Goal: Check status: Check status

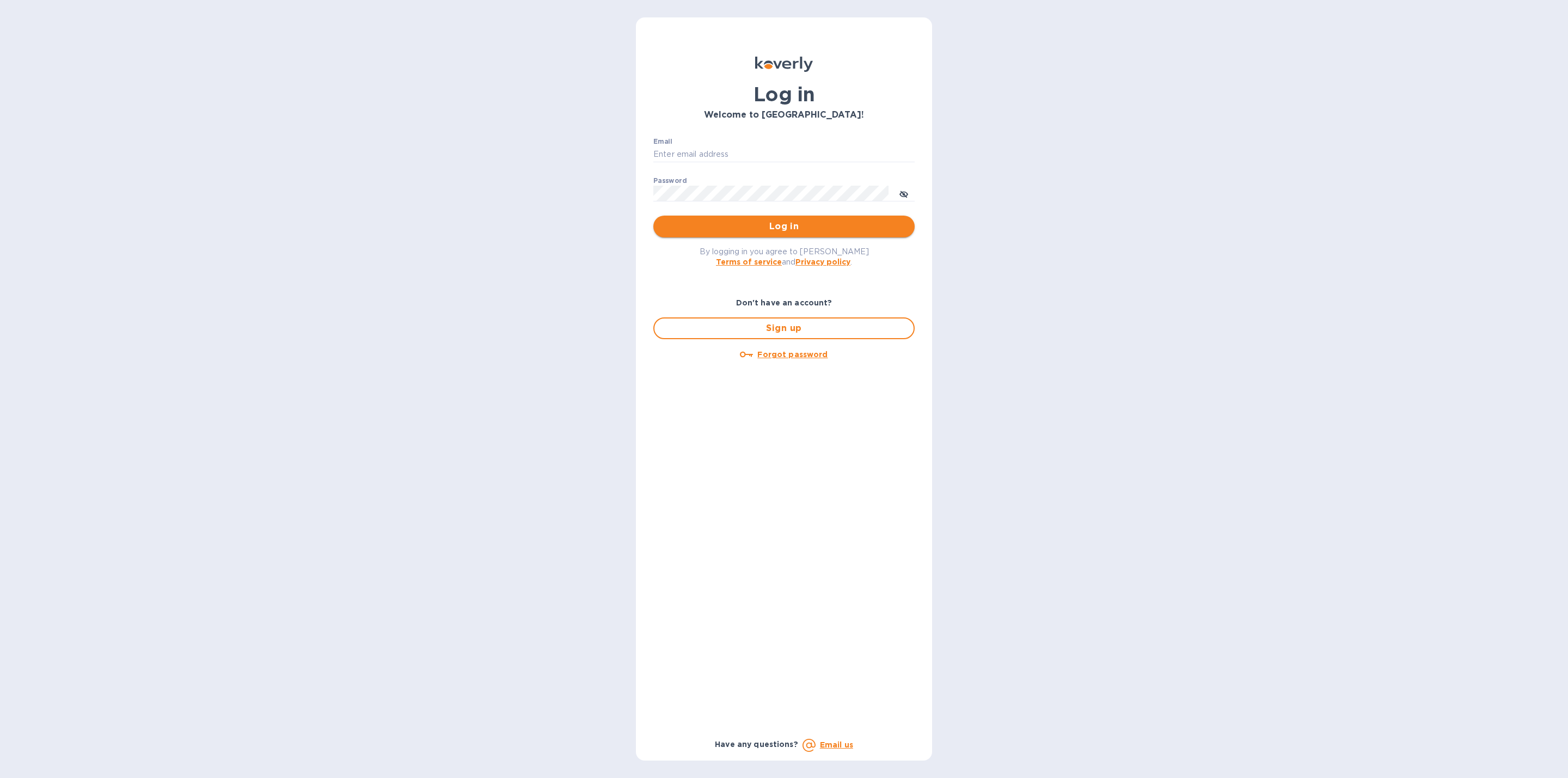
type input "[EMAIL_ADDRESS][DOMAIN_NAME]"
click at [719, 223] on span "Log in" at bounding box center [784, 226] width 244 height 13
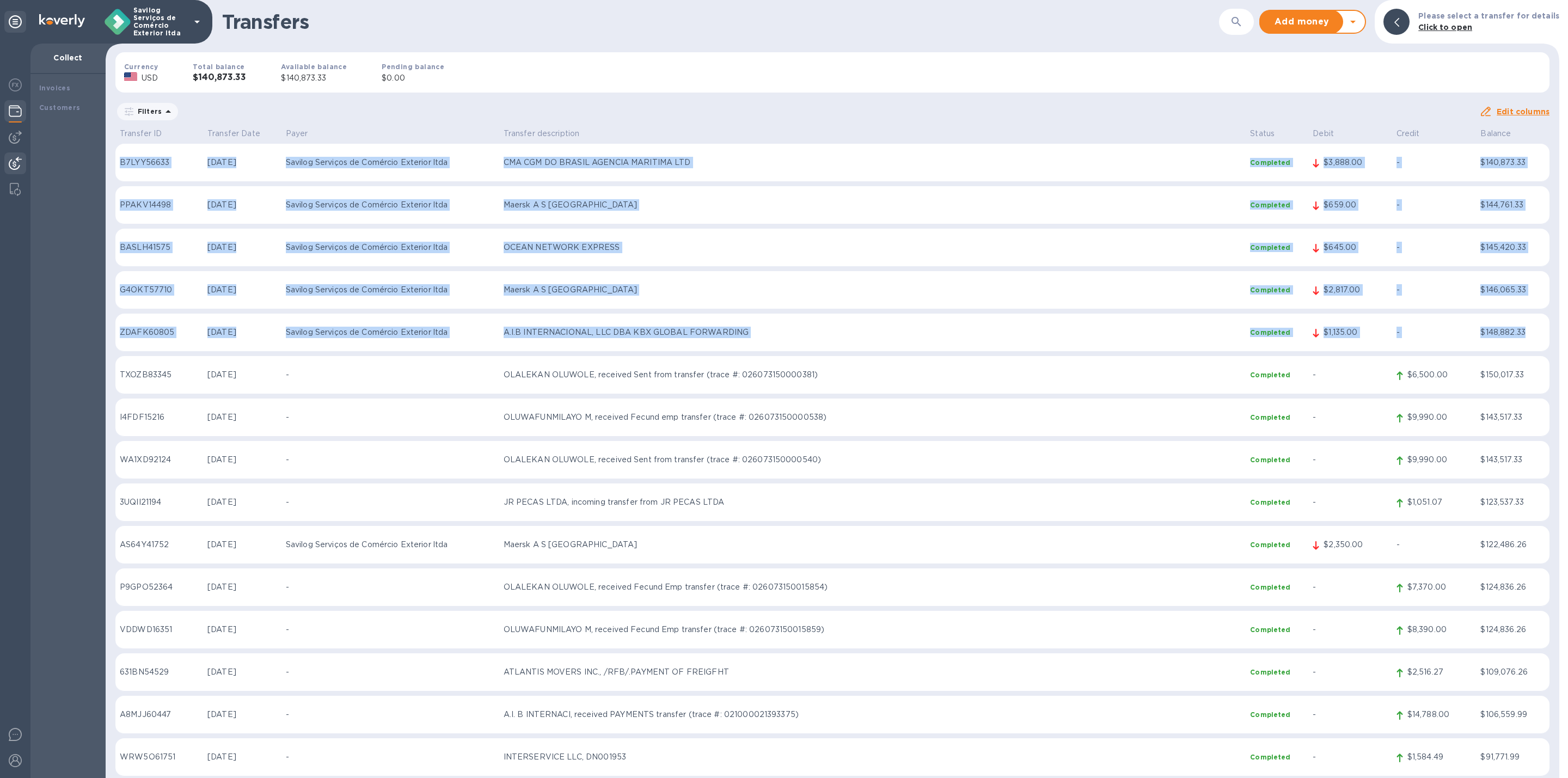
drag, startPoint x: 1529, startPoint y: 333, endPoint x: 117, endPoint y: 161, distance: 1422.4
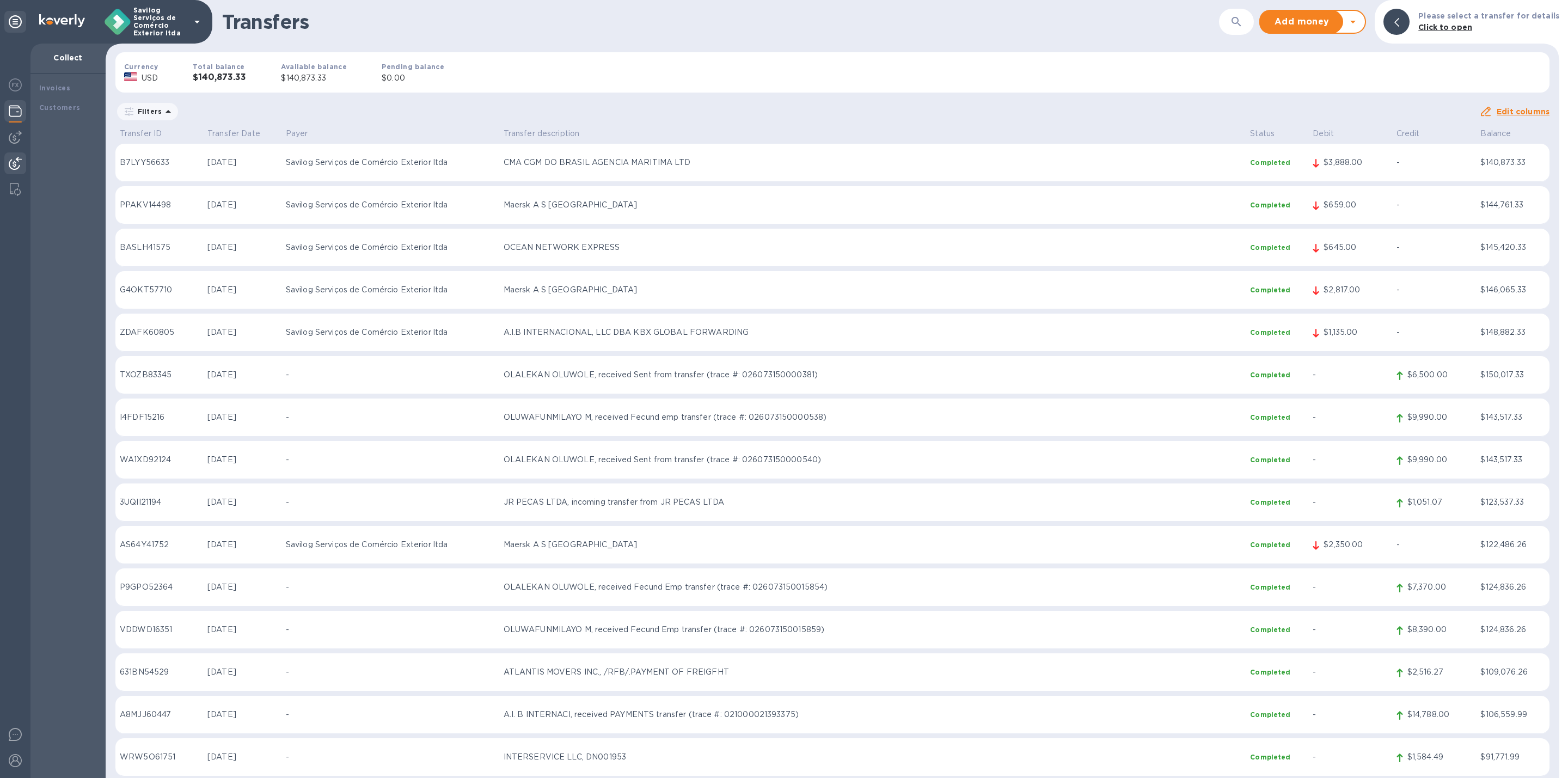
click at [319, 108] on div "Filters" at bounding box center [797, 111] width 1364 height 21
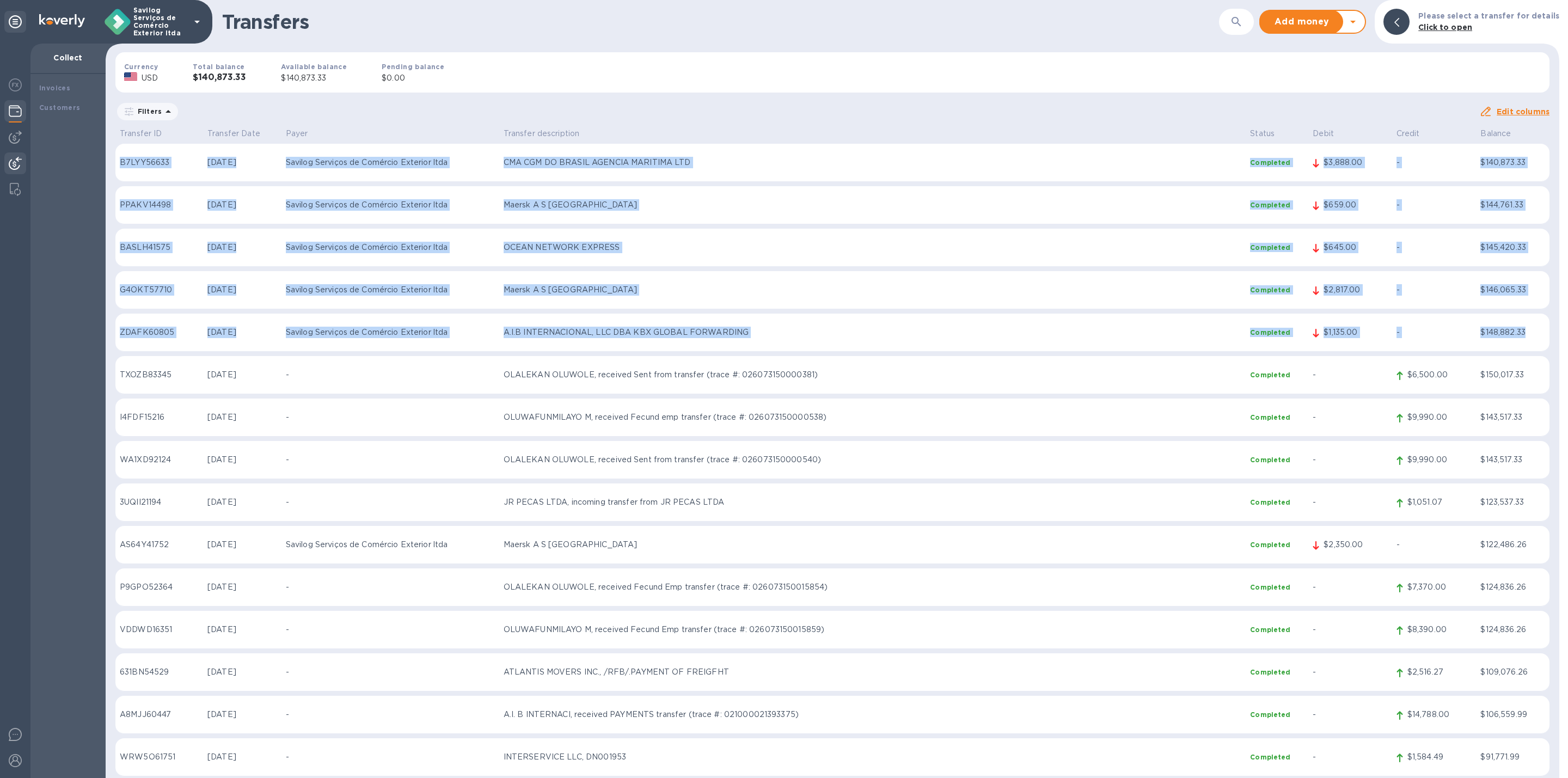
drag, startPoint x: 120, startPoint y: 152, endPoint x: 1567, endPoint y: 332, distance: 1458.2
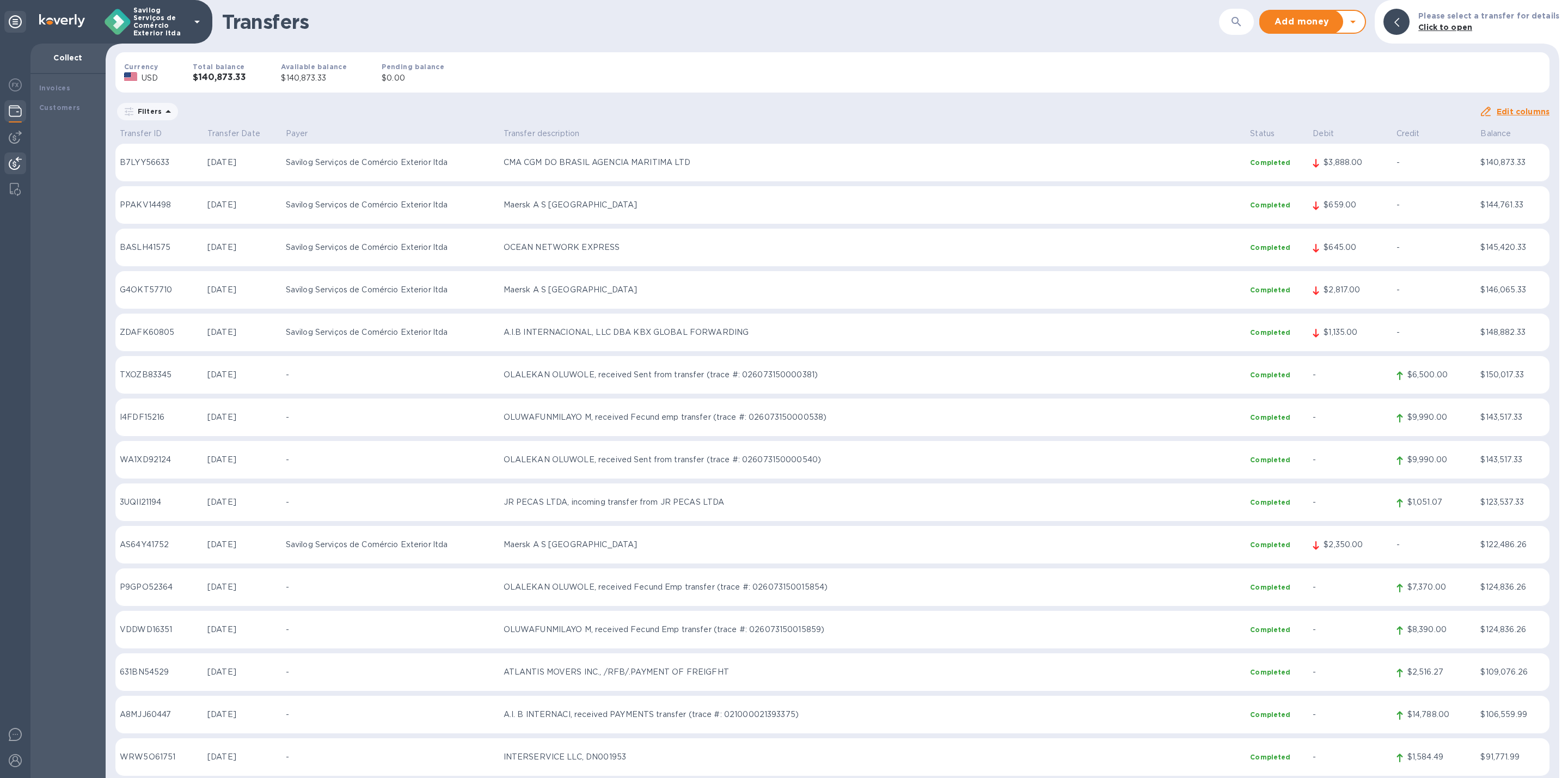
click at [1564, 329] on div at bounding box center [1564, 389] width 9 height 778
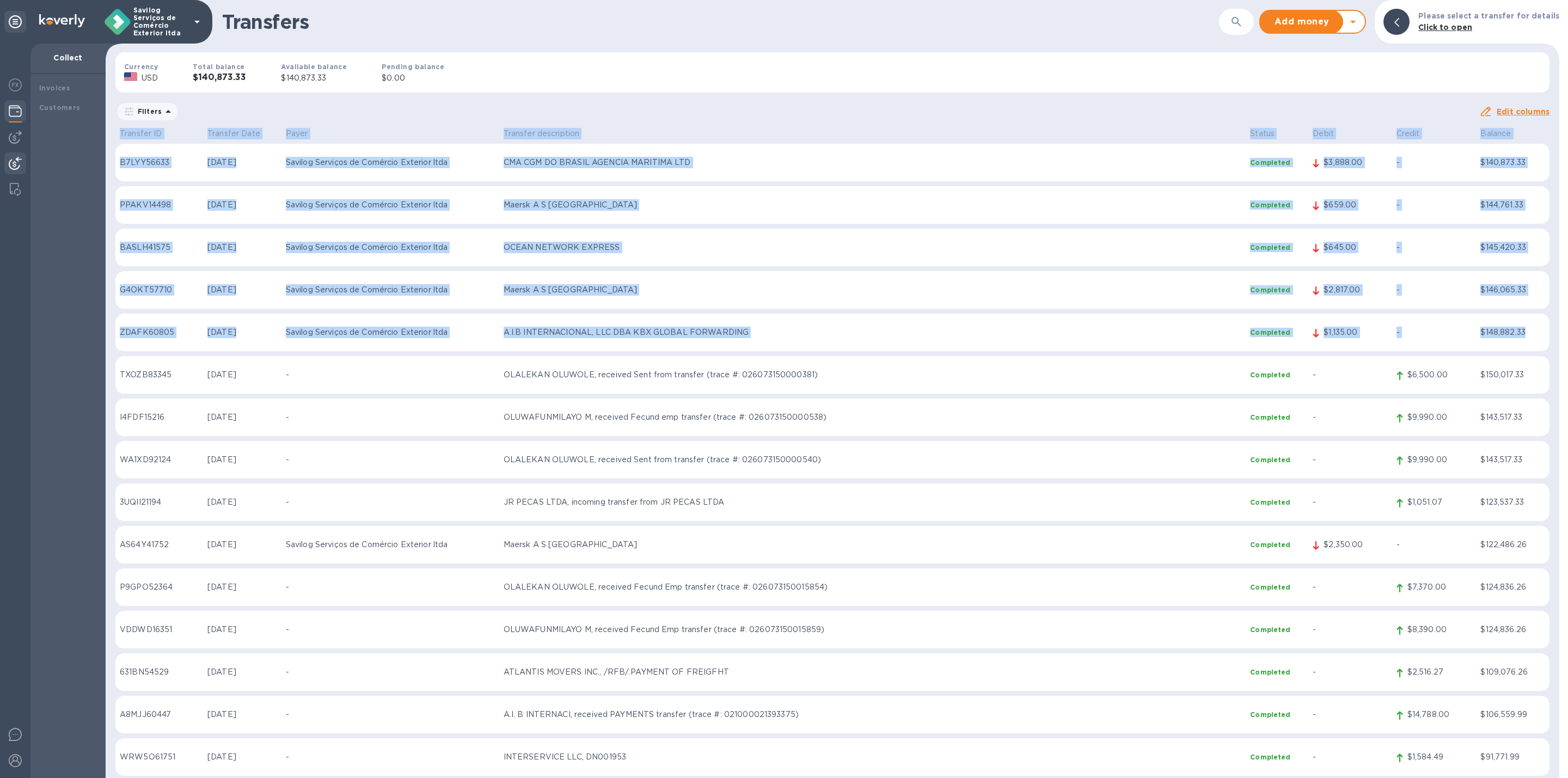
drag, startPoint x: 1531, startPoint y: 330, endPoint x: 113, endPoint y: 152, distance: 1429.1
click at [113, 152] on div "Transfer ID Transfer Date Payer Transfer description Status Debit Credit Balanc…" at bounding box center [833, 452] width 1454 height 652
click at [116, 136] on th "Transfer ID" at bounding box center [159, 135] width 88 height 18
drag, startPoint x: 115, startPoint y: 132, endPoint x: 1540, endPoint y: 328, distance: 1438.4
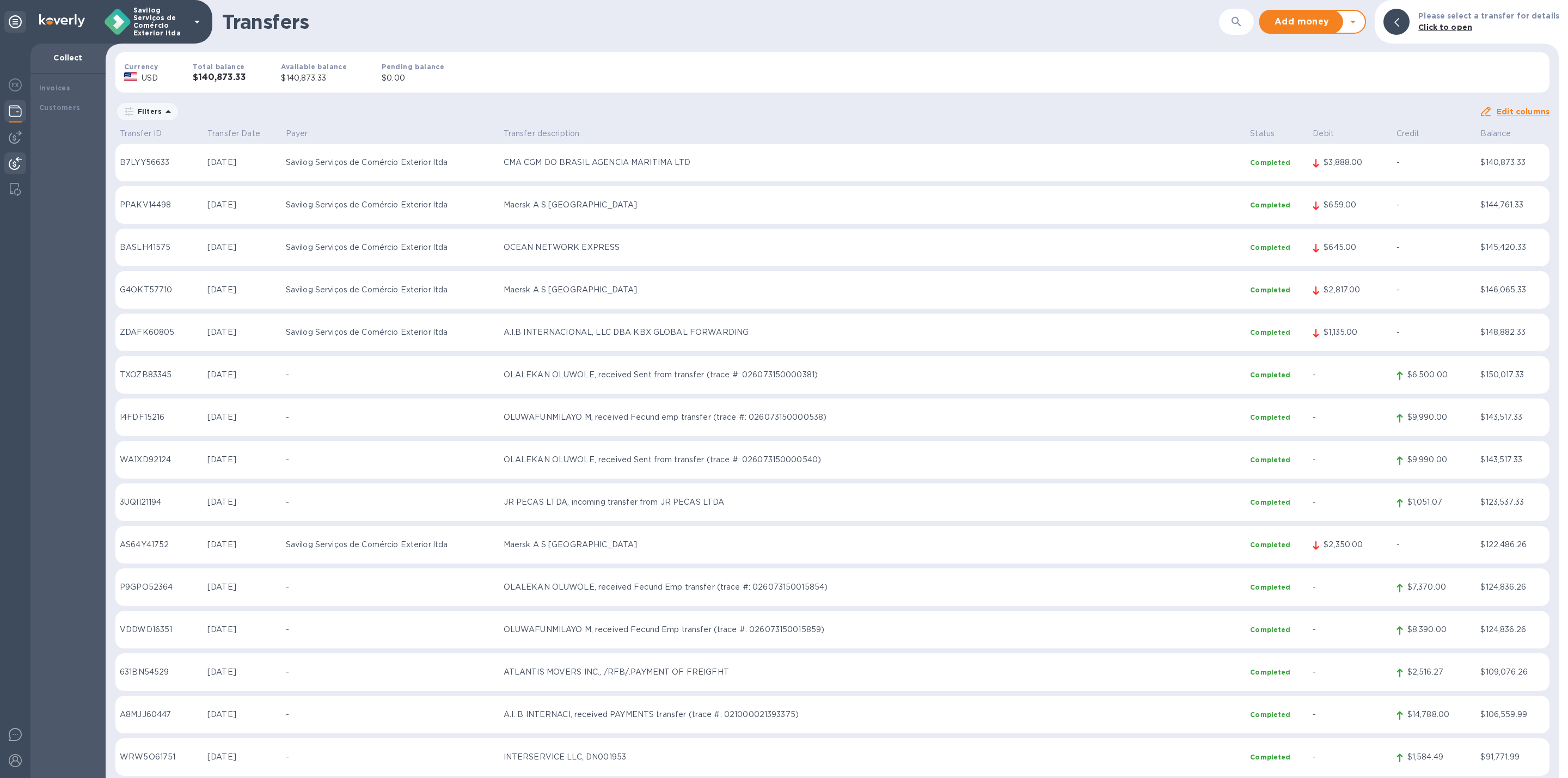
click at [1560, 328] on div at bounding box center [1564, 389] width 9 height 778
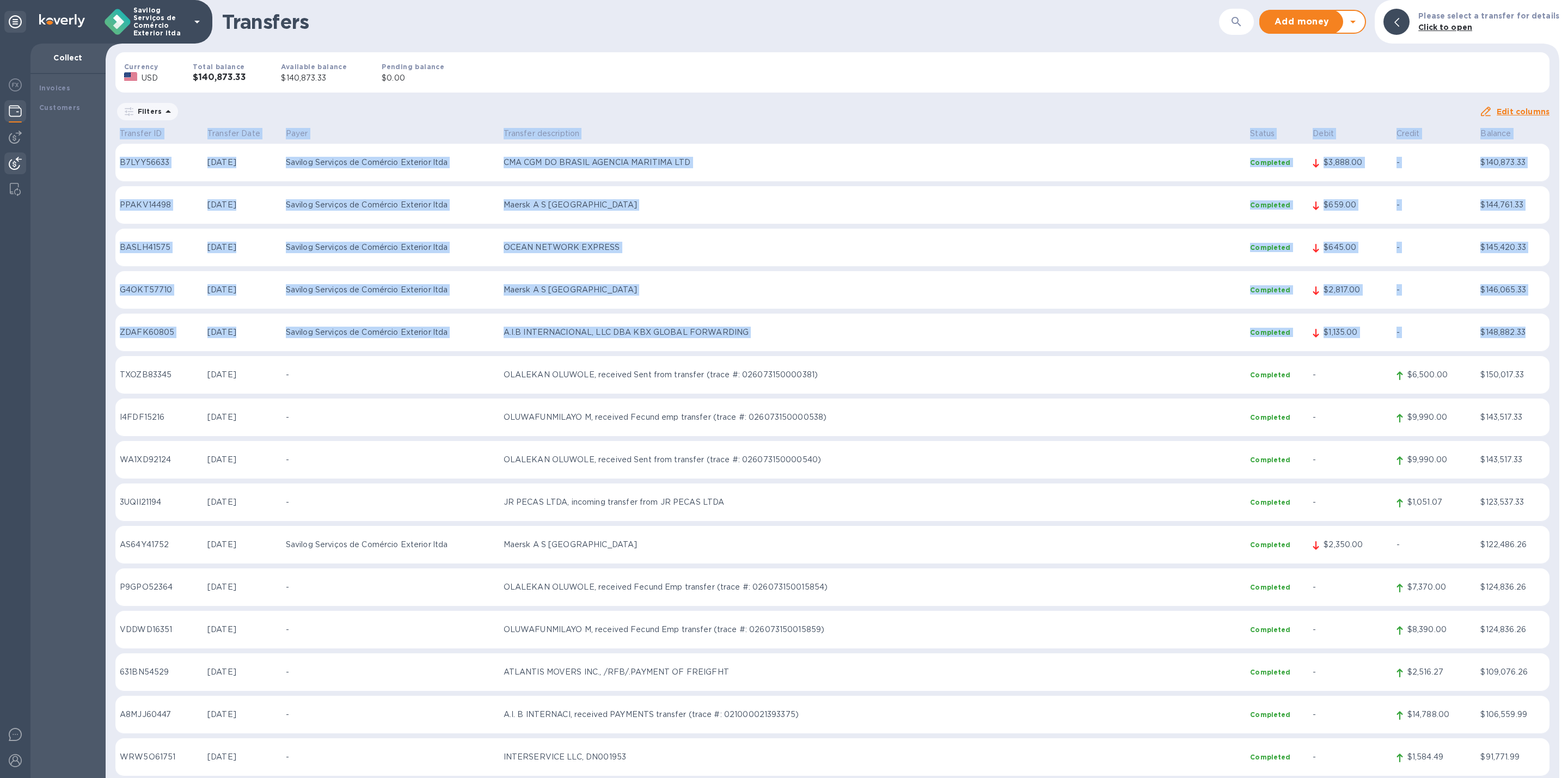
drag, startPoint x: 1539, startPoint y: 327, endPoint x: 119, endPoint y: 135, distance: 1432.9
click at [120, 135] on p "Transfer ID" at bounding box center [159, 133] width 79 height 12
drag, startPoint x: 120, startPoint y: 134, endPoint x: 1544, endPoint y: 326, distance: 1436.9
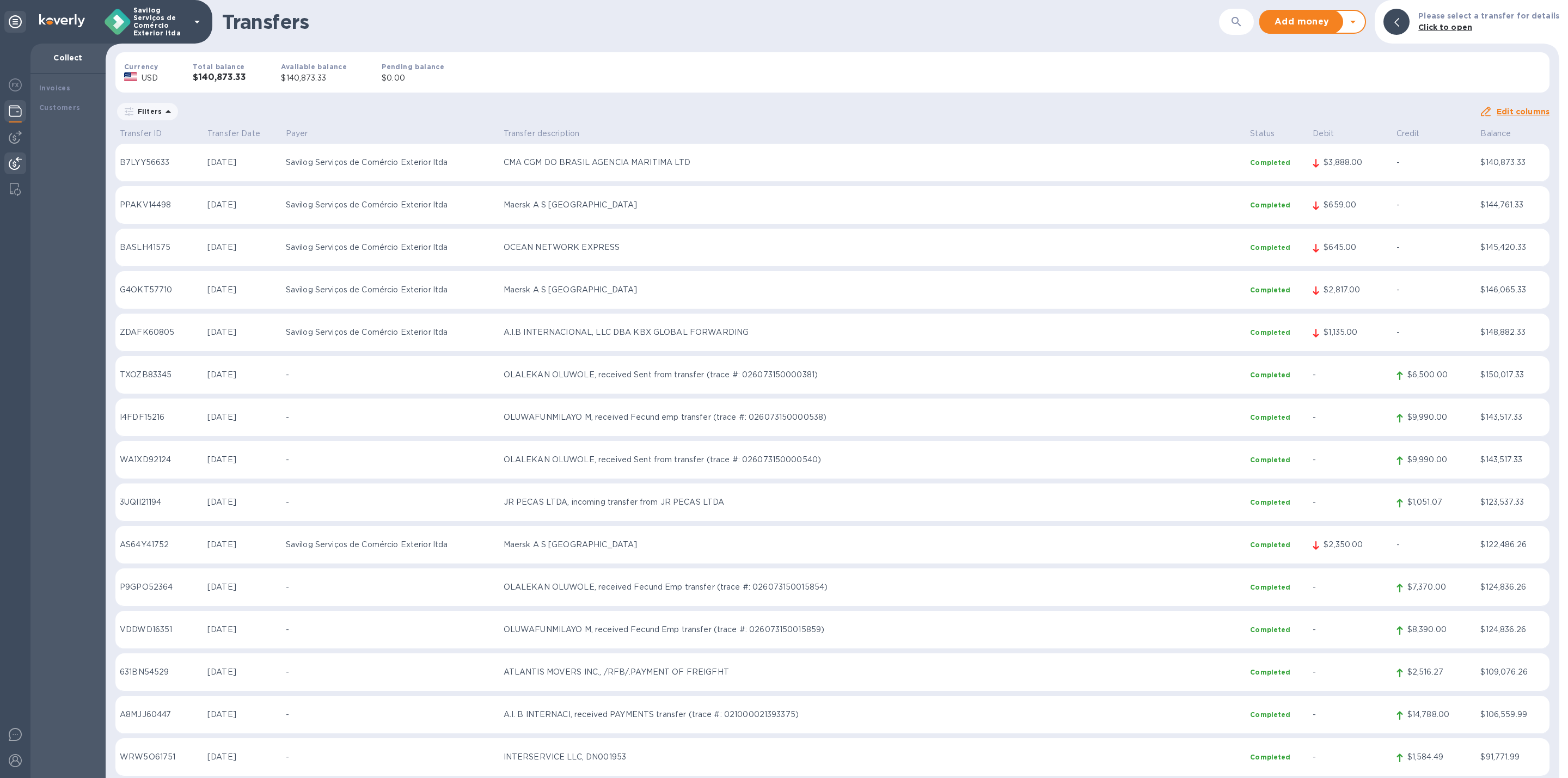
click at [1101, 116] on div "Filters" at bounding box center [797, 111] width 1364 height 21
